Goal: Task Accomplishment & Management: Manage account settings

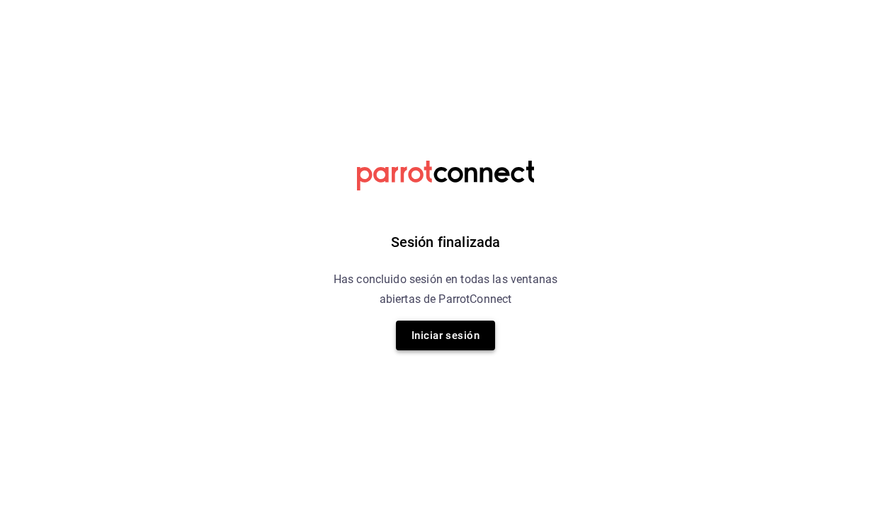
click at [434, 330] on button "Iniciar sesión" at bounding box center [445, 336] width 99 height 30
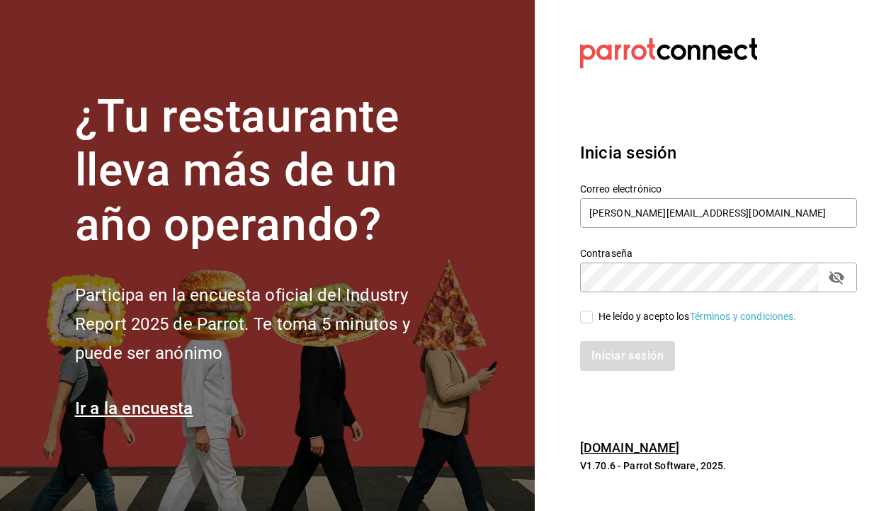
click at [587, 314] on input "He leído y acepto los Términos y condiciones." at bounding box center [586, 317] width 13 height 13
checkbox input "true"
click at [600, 351] on button "Iniciar sesión" at bounding box center [628, 356] width 96 height 30
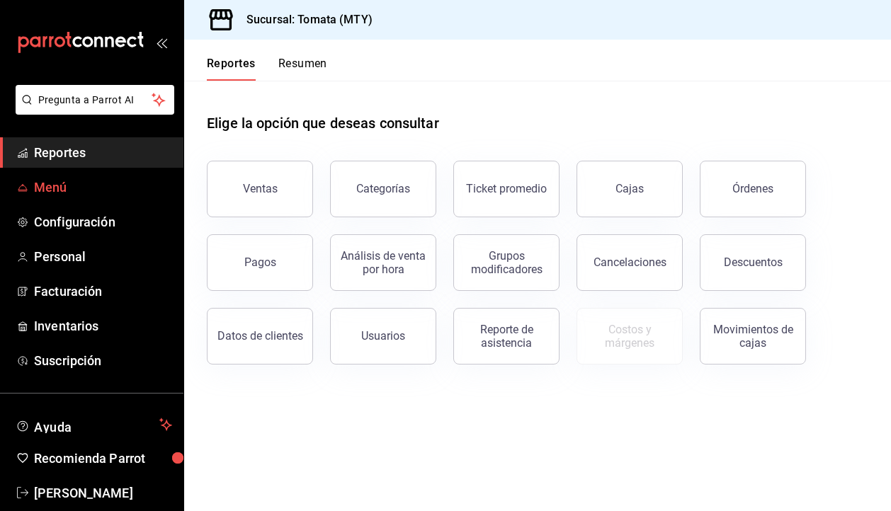
click at [76, 183] on span "Menú" at bounding box center [103, 187] width 138 height 19
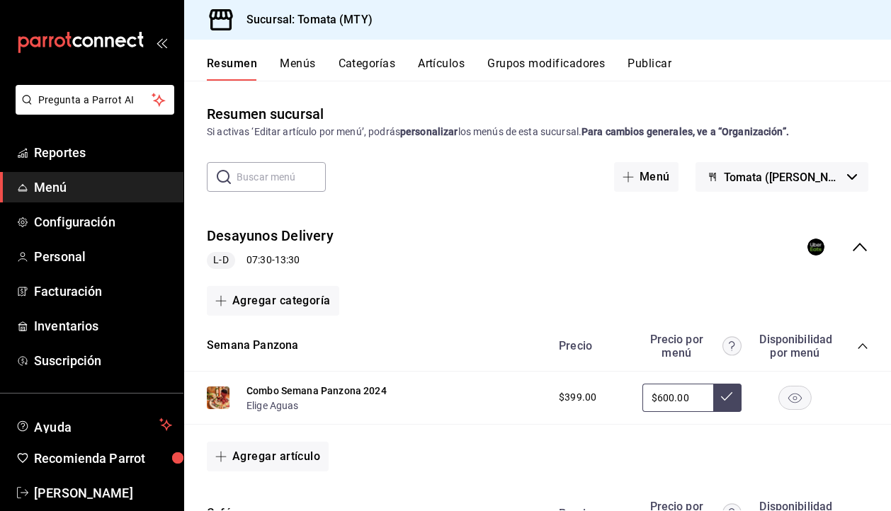
click at [299, 67] on button "Menús" at bounding box center [297, 69] width 35 height 24
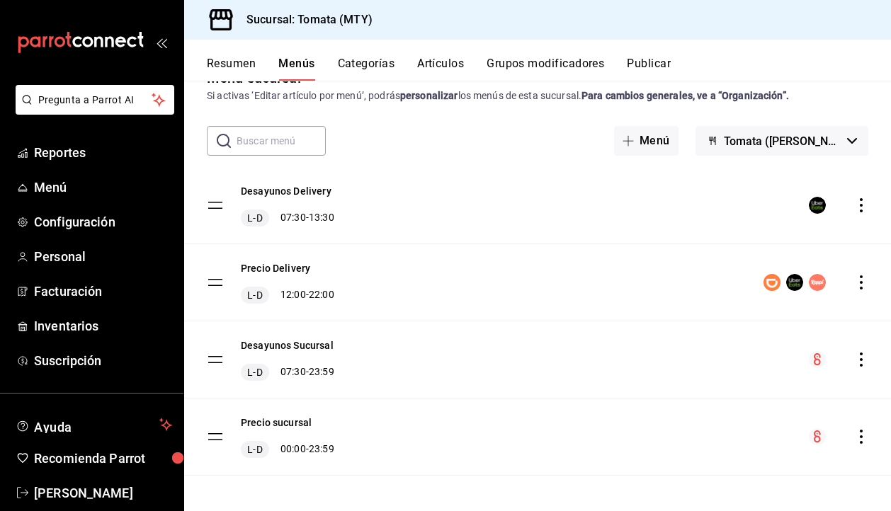
scroll to position [41, 0]
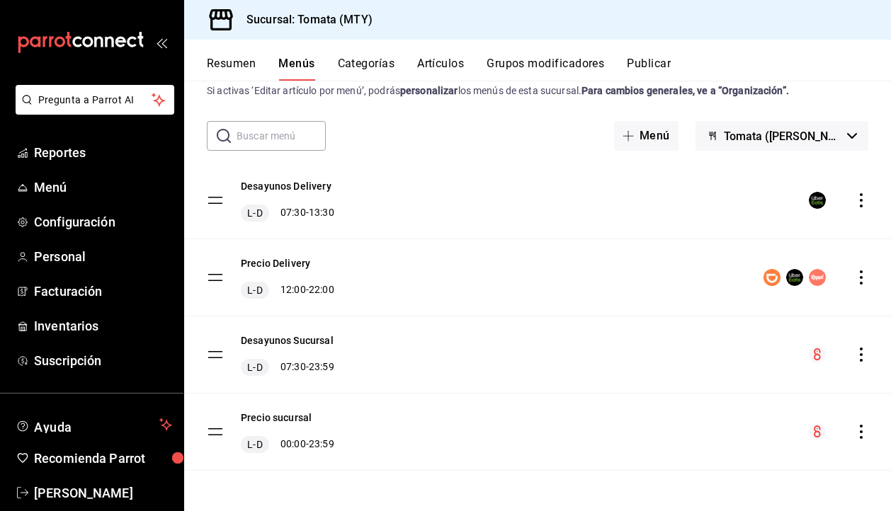
click at [656, 366] on div "Desayunos Sucursal L-D 07:30 - 23:59" at bounding box center [537, 354] width 707 height 76
click at [216, 354] on tbody "Desayunos Delivery L-D 07:30 - 13:30 Precio Delivery L-D 12:00 - 22:00 Desayuno…" at bounding box center [537, 316] width 707 height 309
click at [860, 351] on icon "actions" at bounding box center [861, 355] width 14 height 14
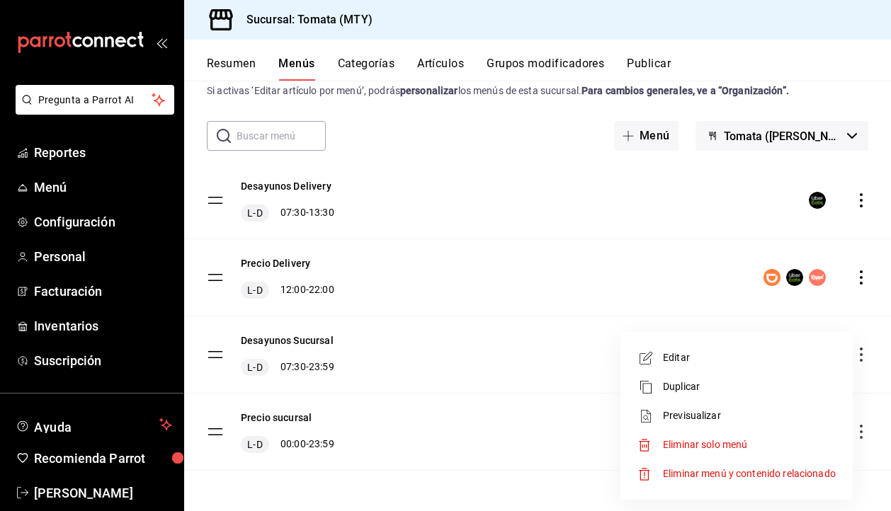
click at [495, 370] on div at bounding box center [445, 255] width 891 height 511
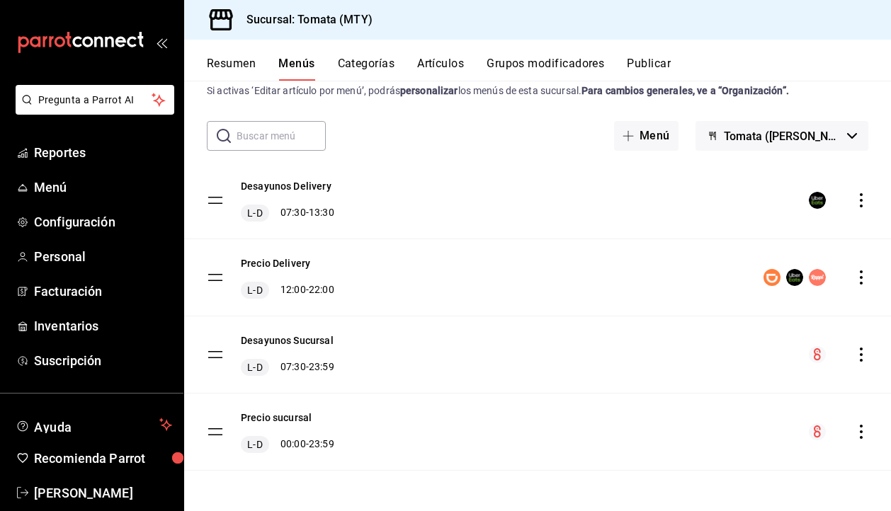
click at [375, 67] on button "Categorías" at bounding box center [366, 69] width 57 height 24
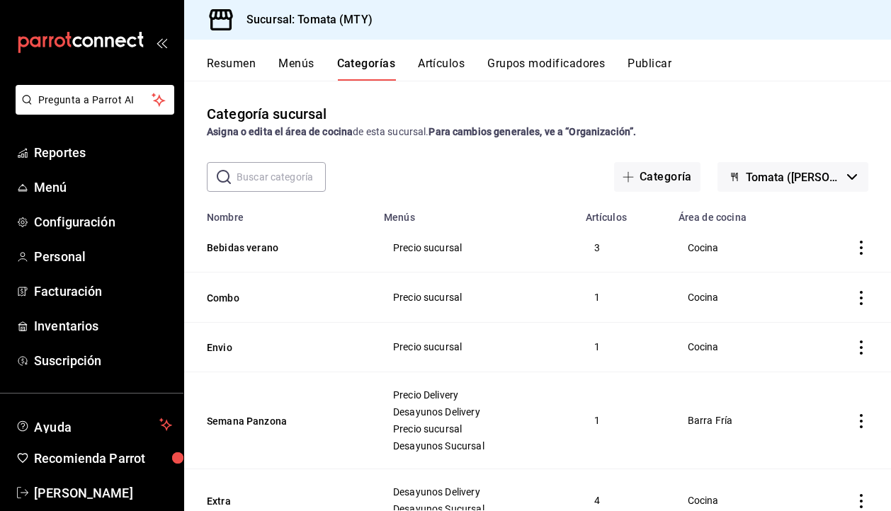
click at [307, 60] on button "Menús" at bounding box center [295, 69] width 35 height 24
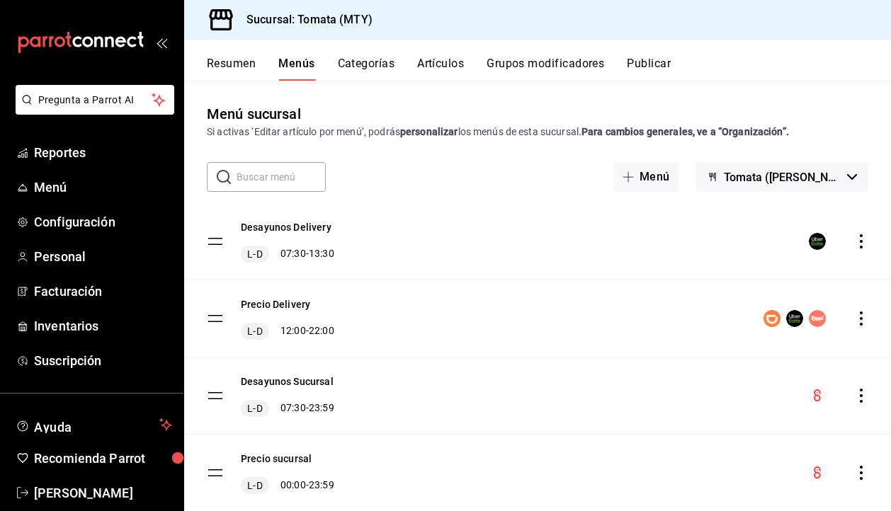
click at [405, 225] on div "Desayunos Delivery L-D 07:30 - 13:30" at bounding box center [537, 241] width 707 height 76
click at [228, 67] on button "Resumen" at bounding box center [231, 69] width 49 height 24
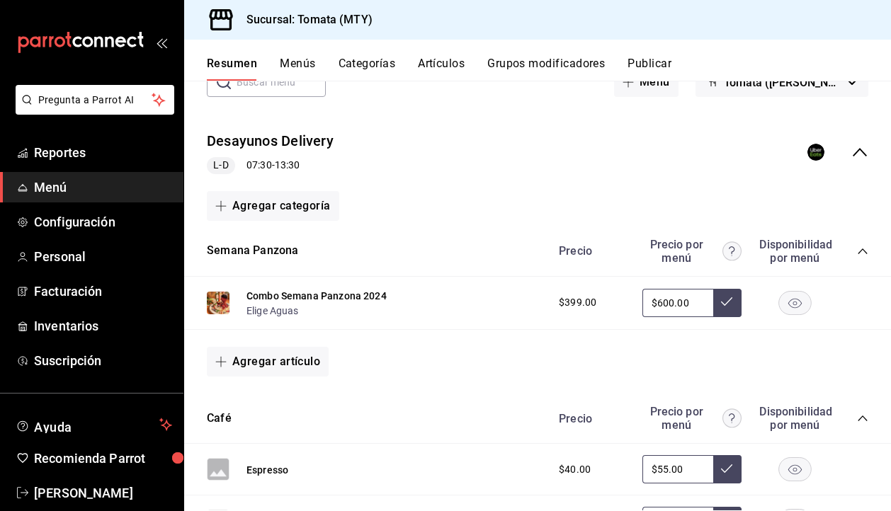
scroll to position [101, 0]
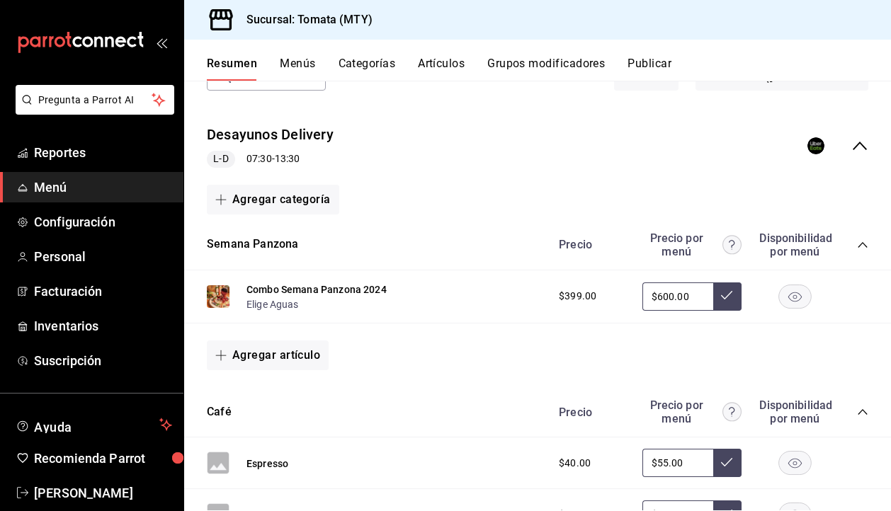
click at [859, 144] on icon "collapse-menu-row" at bounding box center [859, 146] width 14 height 8
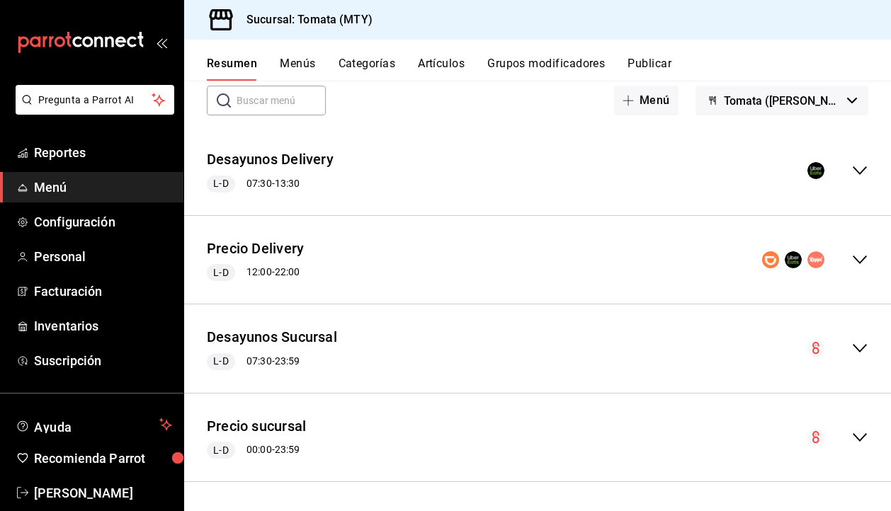
scroll to position [76, 0]
click at [861, 354] on icon "collapse-menu-row" at bounding box center [859, 348] width 17 height 17
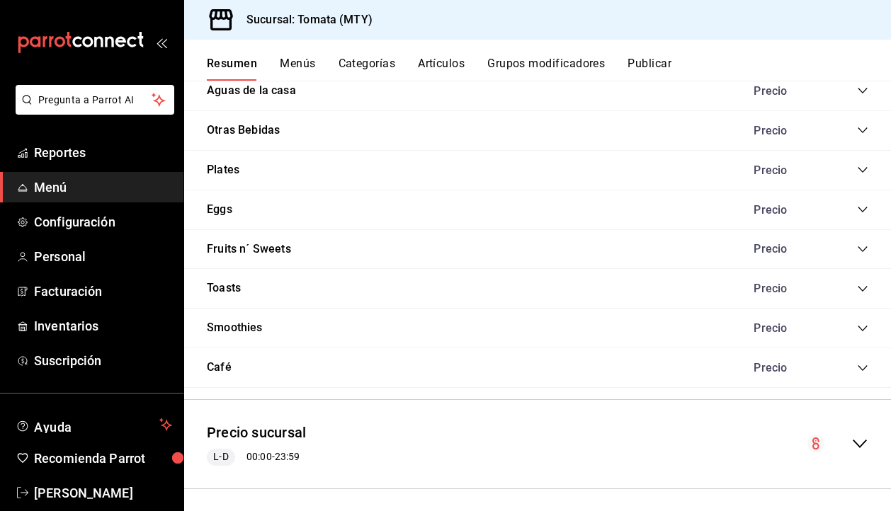
scroll to position [917, 0]
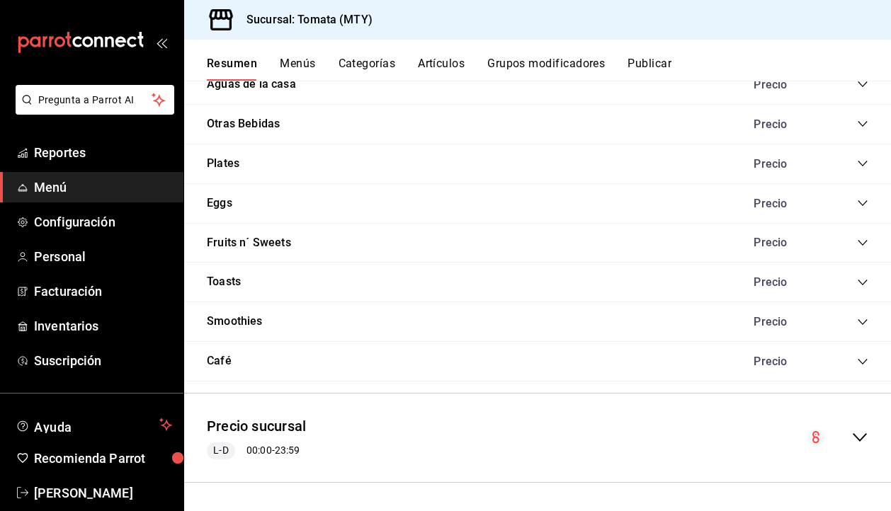
click at [861, 356] on icon "collapse-category-row" at bounding box center [862, 361] width 11 height 11
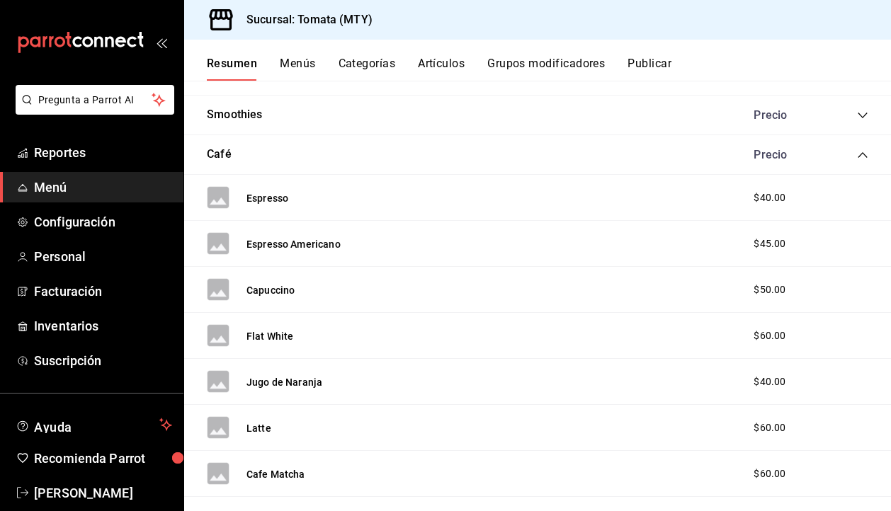
scroll to position [1303, 0]
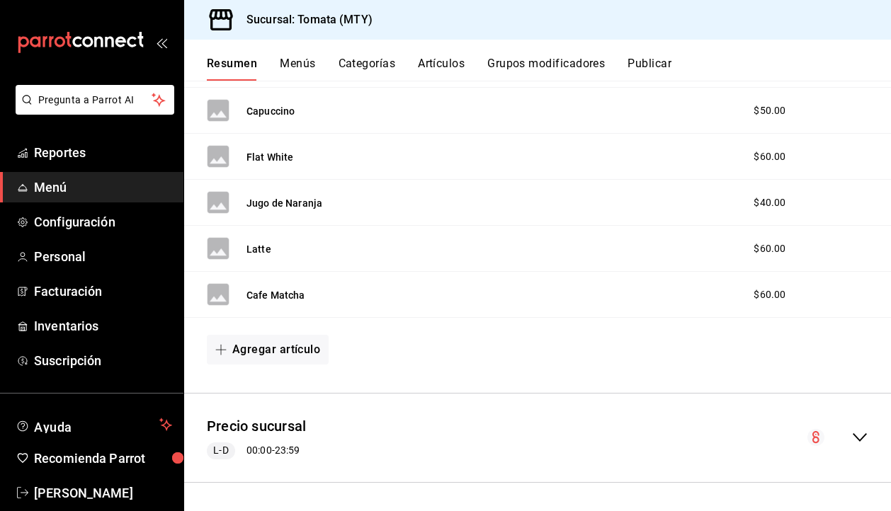
click at [849, 439] on div "collapse-menu-row" at bounding box center [837, 437] width 61 height 17
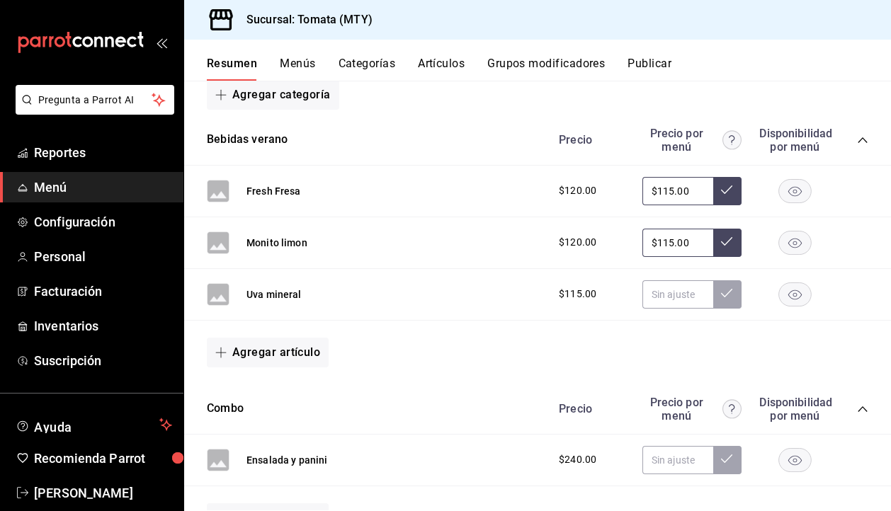
scroll to position [1695, 0]
